Goal: Task Accomplishment & Management: Manage account settings

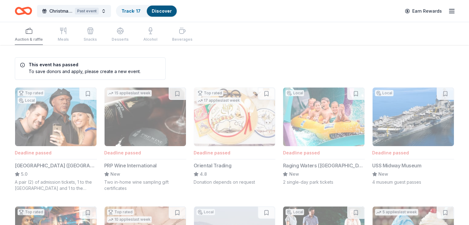
click at [449, 11] on line "button" at bounding box center [451, 11] width 5 height 0
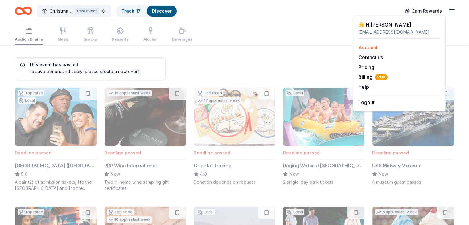
click at [368, 45] on link "Account" at bounding box center [367, 47] width 19 height 6
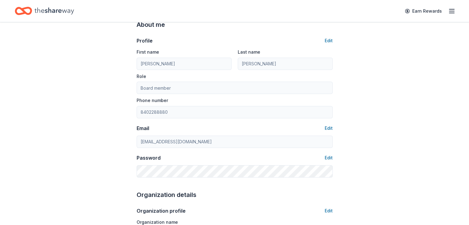
scroll to position [62, 0]
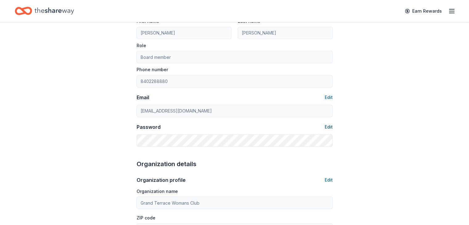
click at [330, 126] on button "Edit" at bounding box center [329, 126] width 8 height 7
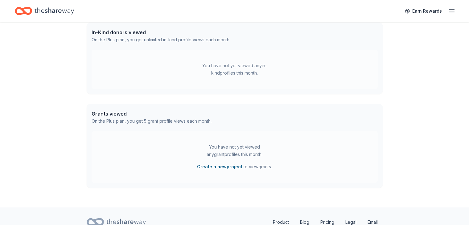
scroll to position [4, 0]
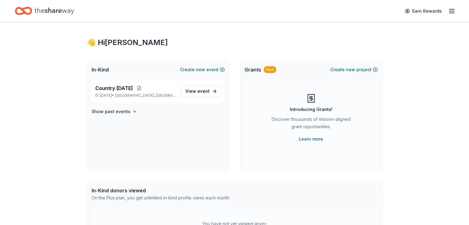
click at [448, 12] on icon "button" at bounding box center [451, 10] width 7 height 7
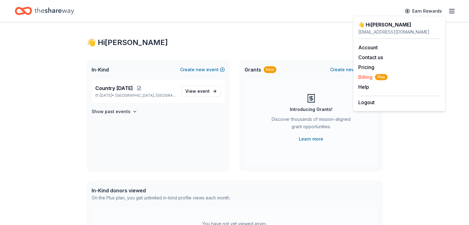
click at [370, 79] on span "Billing Plus" at bounding box center [372, 76] width 29 height 7
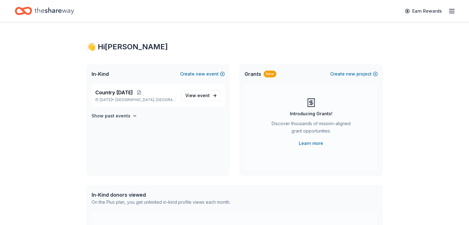
click at [448, 10] on icon "button" at bounding box center [451, 10] width 7 height 7
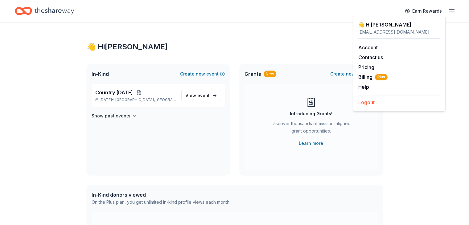
click at [373, 104] on button "Logout" at bounding box center [366, 102] width 16 height 7
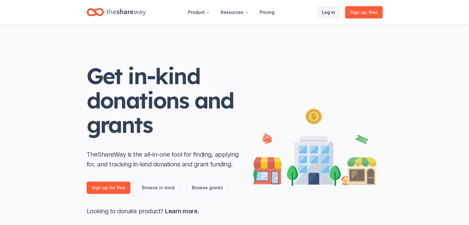
click at [330, 11] on link "Log in" at bounding box center [328, 12] width 23 height 12
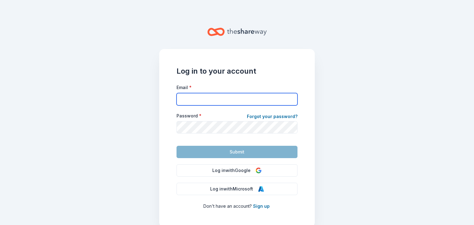
type input "[EMAIL_ADDRESS][DOMAIN_NAME]"
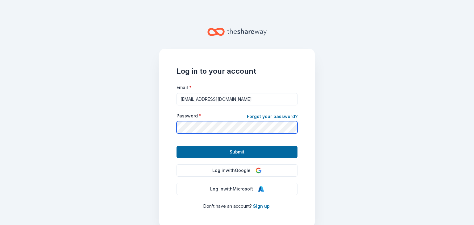
click at [164, 124] on div "Log in to your account Email * [EMAIL_ADDRESS][DOMAIN_NAME] Password * Forgot y…" at bounding box center [236, 138] width 155 height 178
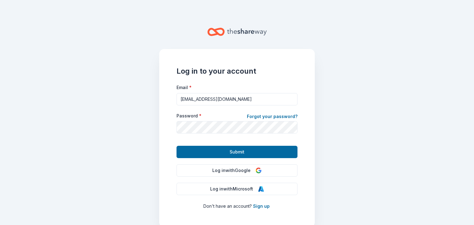
click at [167, 99] on div "Log in to your account Email * [EMAIL_ADDRESS][DOMAIN_NAME] Password * Forgot y…" at bounding box center [236, 138] width 155 height 178
click at [257, 114] on link "Forgot your password?" at bounding box center [272, 117] width 51 height 9
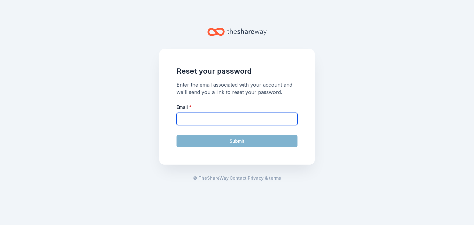
click at [195, 118] on input "Email *" at bounding box center [236, 119] width 121 height 12
type input "[EMAIL_ADDRESS][DOMAIN_NAME]"
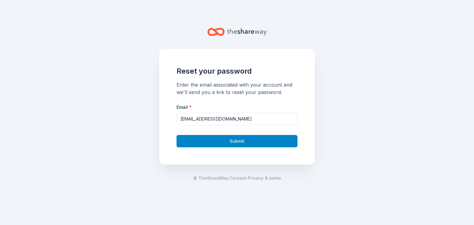
click at [237, 143] on button "Submit" at bounding box center [236, 141] width 121 height 12
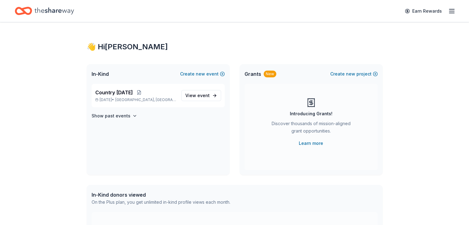
click at [448, 11] on icon "button" at bounding box center [451, 10] width 7 height 7
